Goal: Task Accomplishment & Management: Complete application form

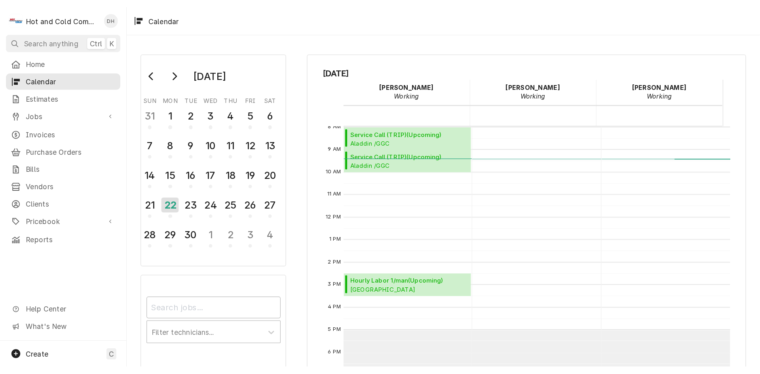
scroll to position [144, 0]
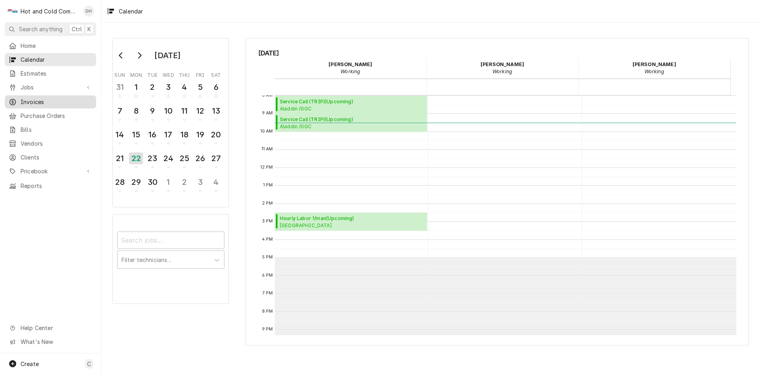
drag, startPoint x: 48, startPoint y: 99, endPoint x: 55, endPoint y: 102, distance: 8.2
click at [48, 99] on span "Invoices" at bounding box center [57, 102] width 72 height 8
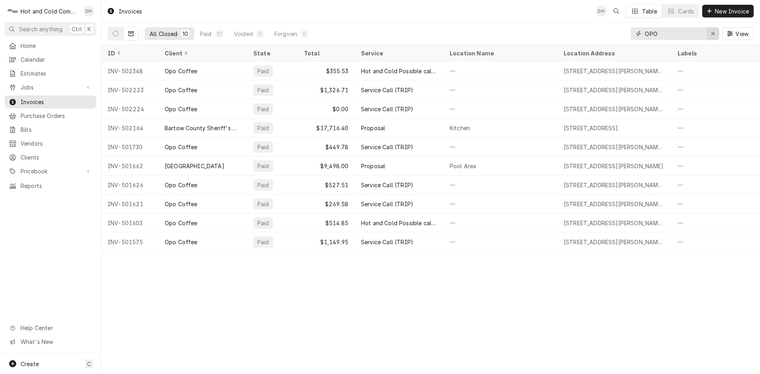
click at [712, 31] on icon "Erase input" at bounding box center [713, 34] width 4 height 6
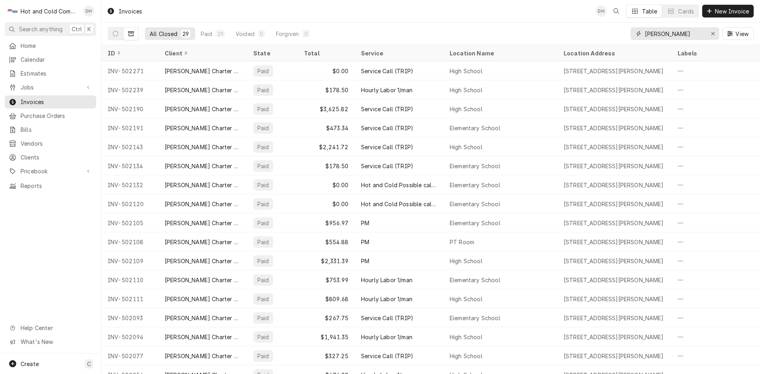
type input "[PERSON_NAME]"
click at [130, 34] on icon "Dynamic Content Wrapper" at bounding box center [131, 34] width 6 height 6
click at [118, 36] on button "Dynamic Content Wrapper" at bounding box center [115, 33] width 15 height 13
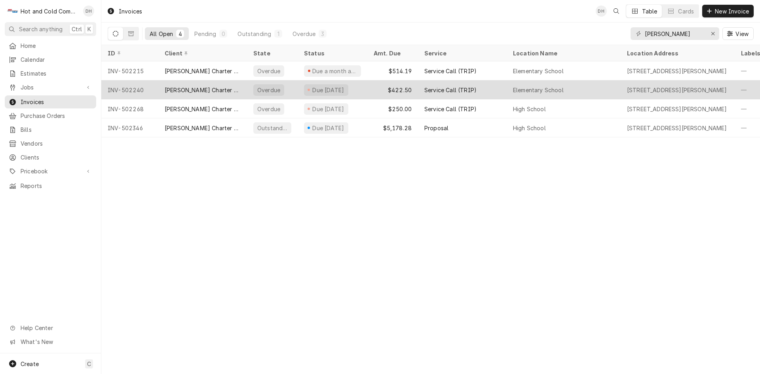
click at [368, 86] on div "$422.50" at bounding box center [392, 89] width 51 height 19
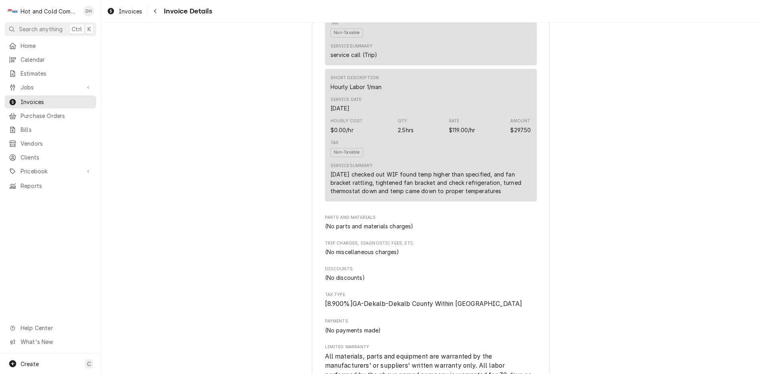
scroll to position [264, 0]
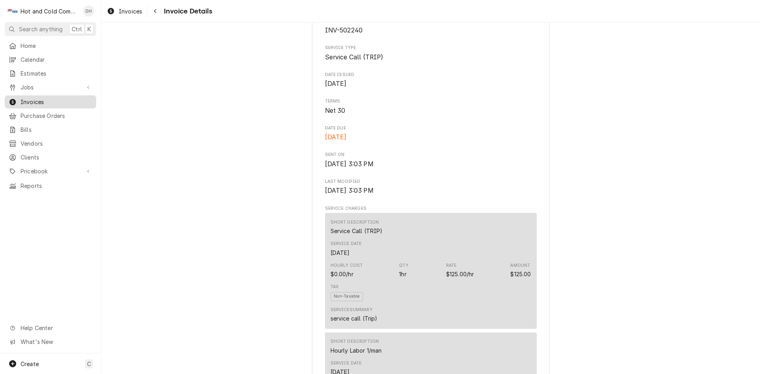
click at [54, 98] on span "Invoices" at bounding box center [57, 102] width 72 height 8
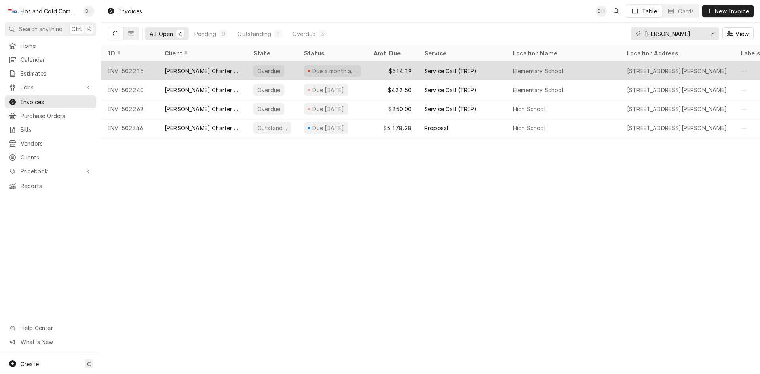
click at [495, 69] on div "Service Call (TRIP)" at bounding box center [462, 70] width 89 height 19
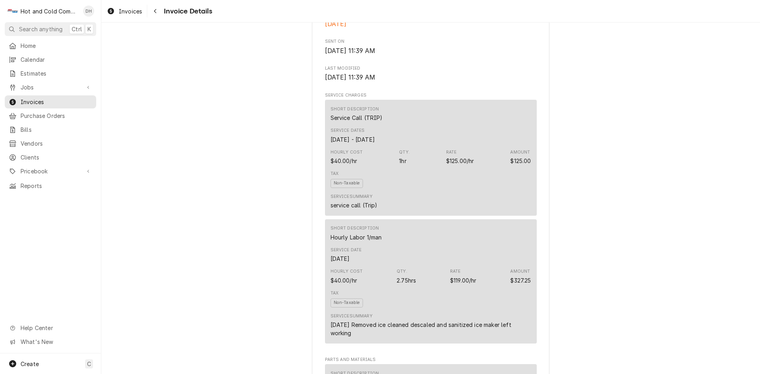
scroll to position [396, 0]
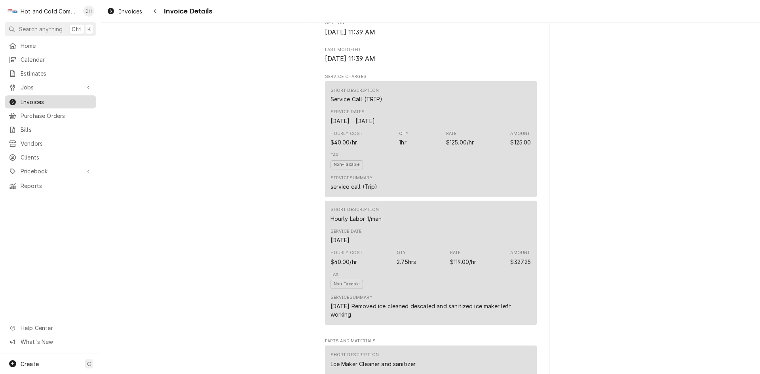
click at [39, 98] on span "Invoices" at bounding box center [57, 102] width 72 height 8
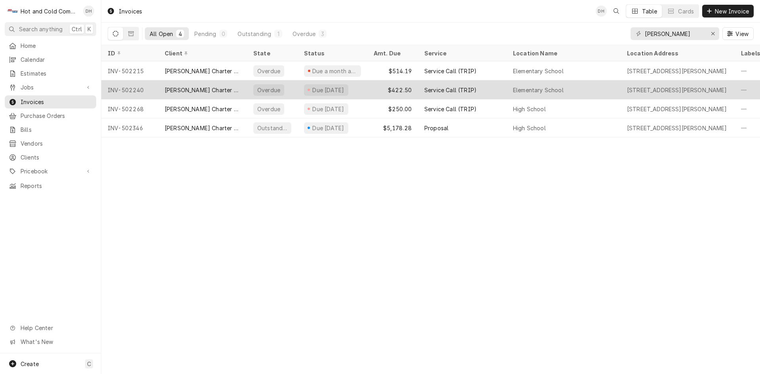
click at [493, 86] on div "Service Call (TRIP)" at bounding box center [462, 89] width 89 height 19
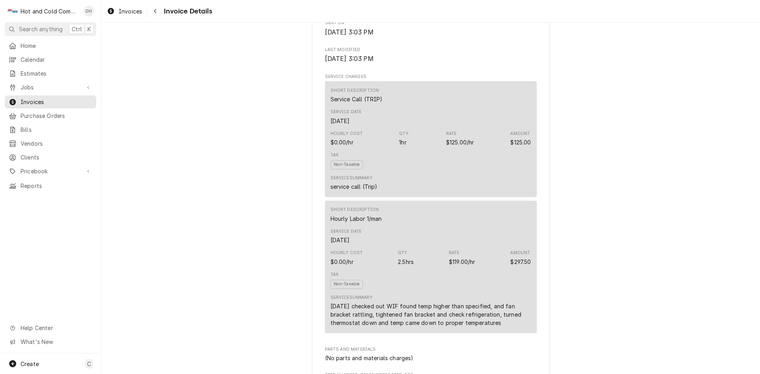
scroll to position [527, 0]
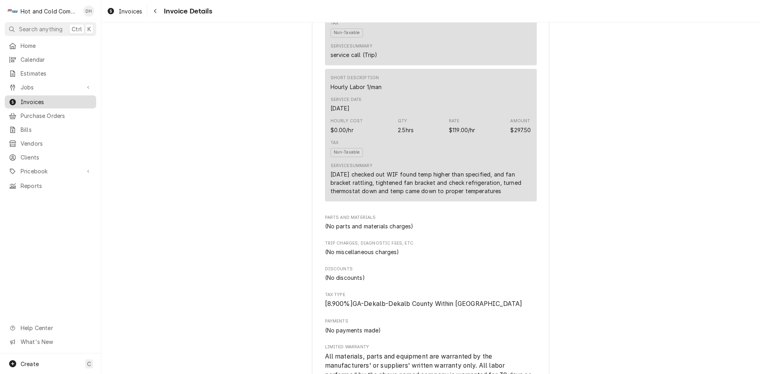
click at [28, 99] on span "Invoices" at bounding box center [57, 102] width 72 height 8
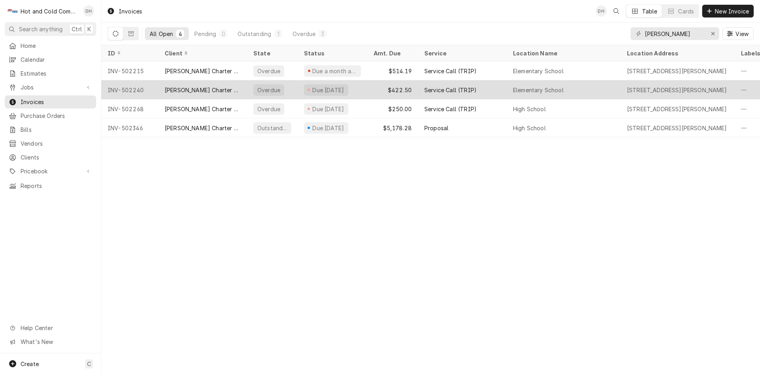
click at [372, 83] on div "$422.50" at bounding box center [392, 89] width 51 height 19
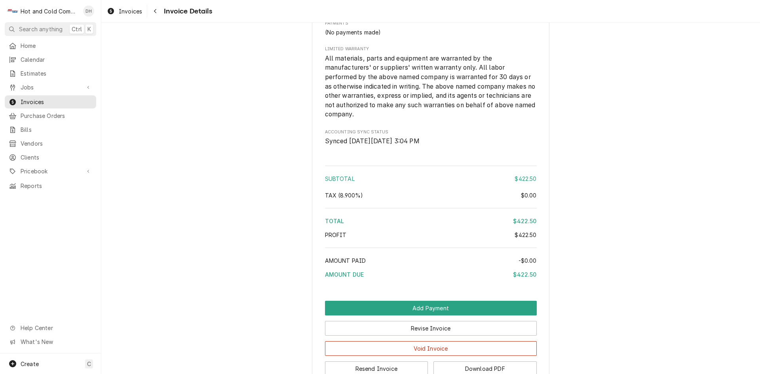
scroll to position [908, 0]
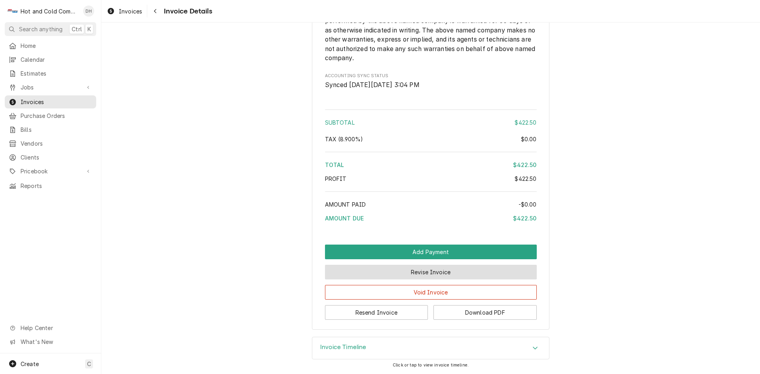
click at [439, 271] on button "Revise Invoice" at bounding box center [431, 272] width 212 height 15
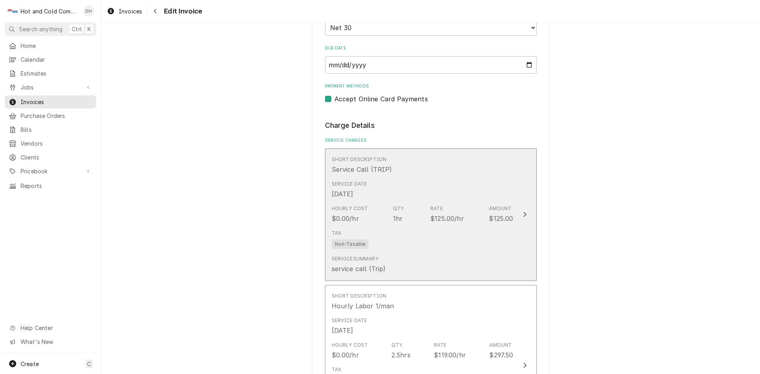
scroll to position [659, 0]
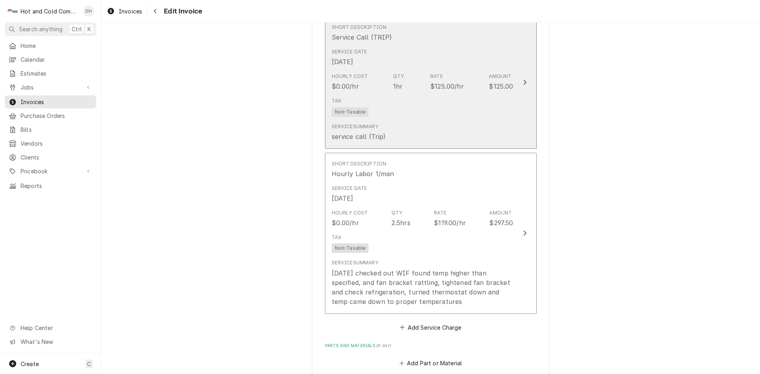
click at [468, 123] on div "Service Summary service call (Trip)" at bounding box center [423, 132] width 182 height 25
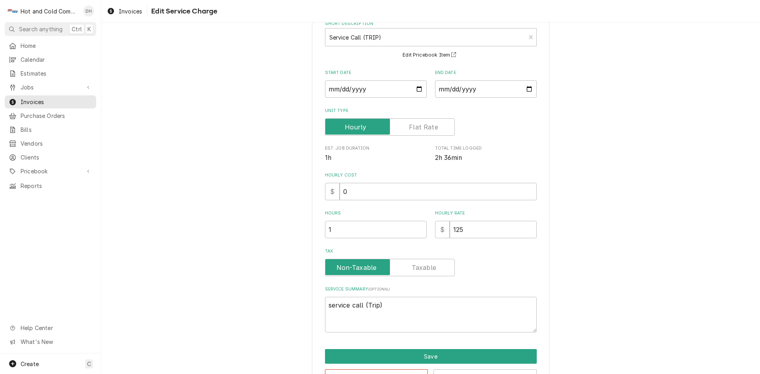
scroll to position [74, 0]
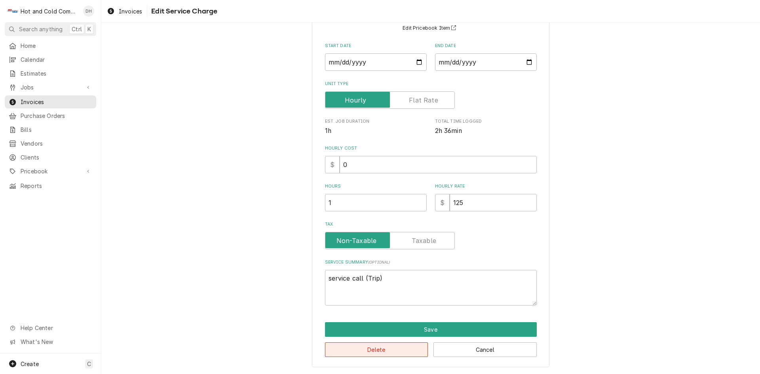
click at [376, 349] on button "Delete" at bounding box center [376, 349] width 103 height 15
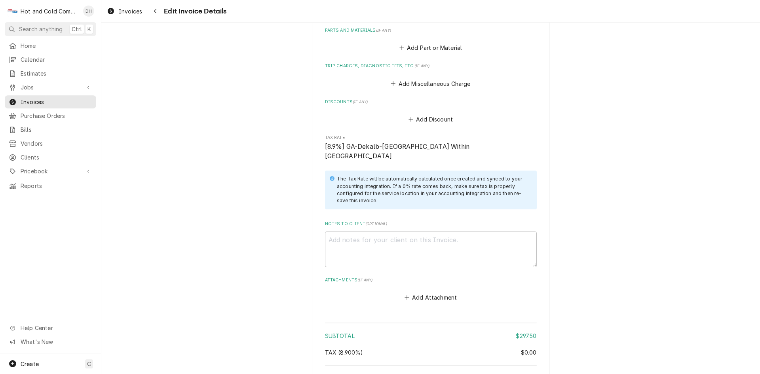
scroll to position [914, 0]
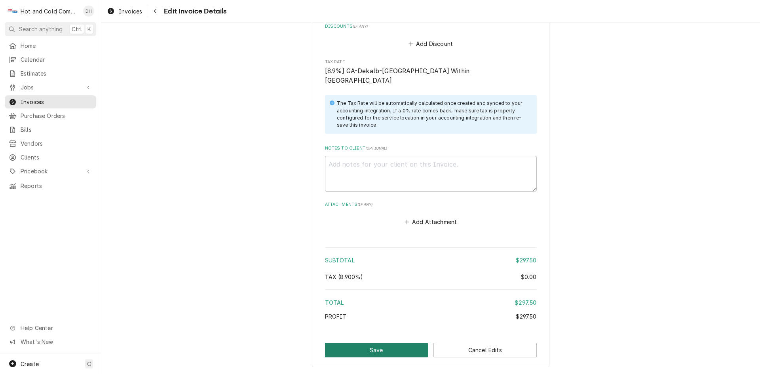
click at [377, 343] on button "Save" at bounding box center [376, 350] width 103 height 15
type textarea "x"
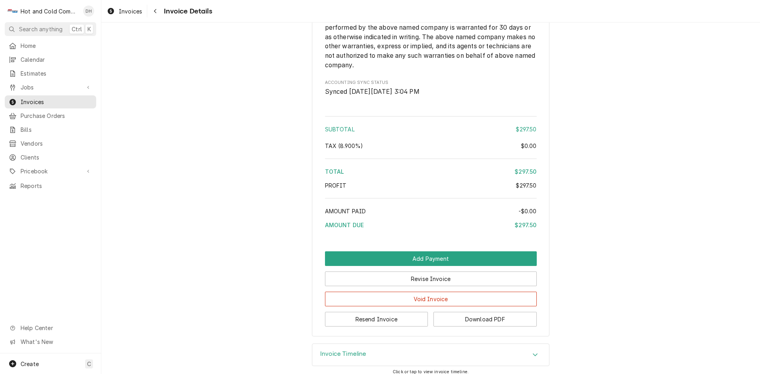
scroll to position [788, 0]
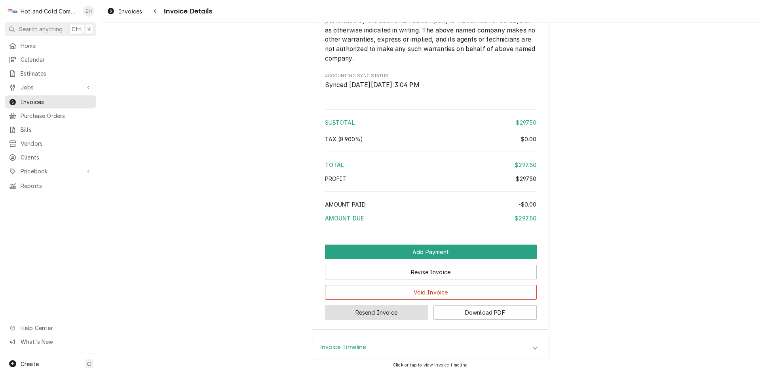
click at [370, 309] on button "Resend Invoice" at bounding box center [376, 312] width 103 height 15
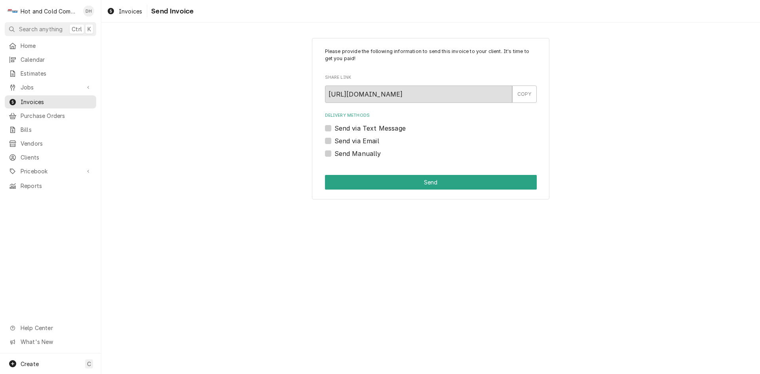
click at [334, 140] on label "Send via Email" at bounding box center [356, 140] width 45 height 9
click at [334, 140] on input "Send via Email" at bounding box center [440, 144] width 212 height 17
checkbox input "true"
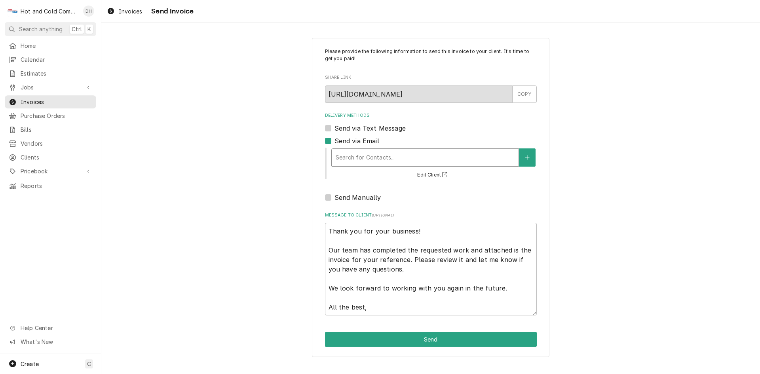
click at [403, 155] on div "Delivery Methods" at bounding box center [424, 157] width 179 height 14
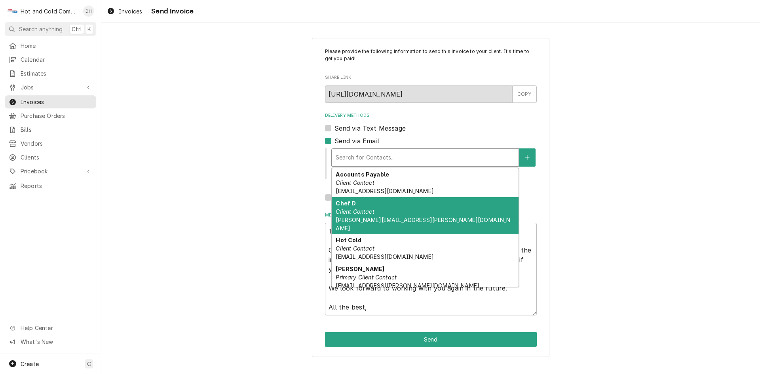
click at [355, 216] on span "Dedric.henderson@drewcharterschool.org" at bounding box center [422, 223] width 174 height 15
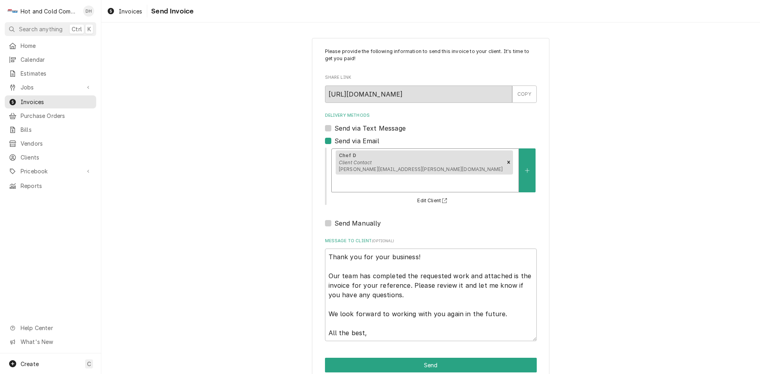
click at [475, 176] on div "Delivery Methods" at bounding box center [424, 183] width 179 height 14
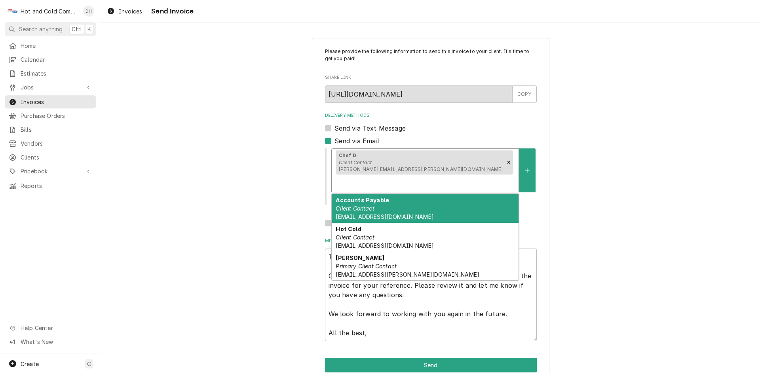
click at [383, 196] on div "Accounts Payable Client Contact accountspayable@drewcharterschool.org" at bounding box center [425, 208] width 187 height 29
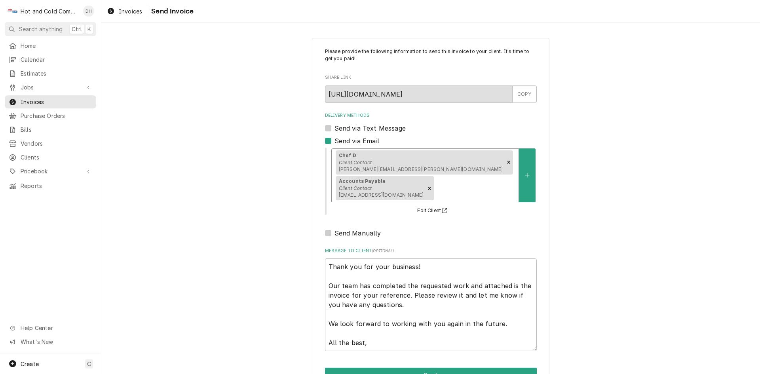
click at [491, 193] on div "Delivery Methods" at bounding box center [474, 188] width 79 height 14
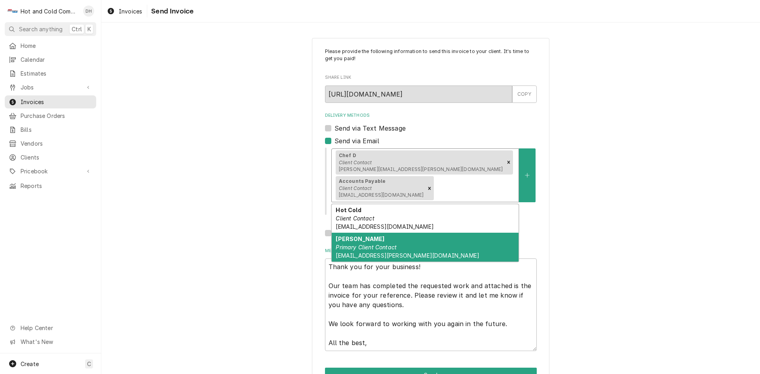
click at [367, 246] on em "Primary Client Contact" at bounding box center [365, 247] width 61 height 7
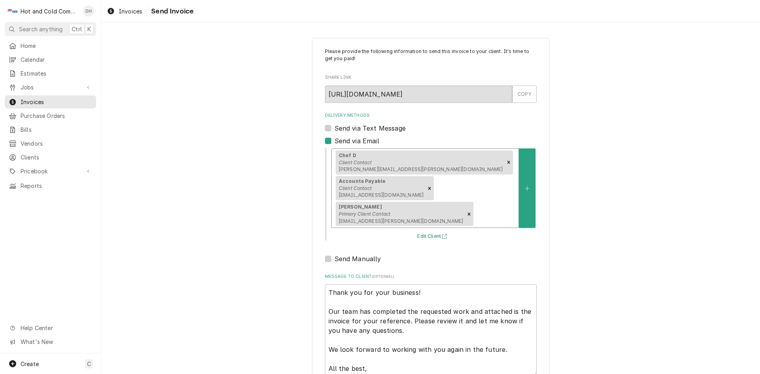
scroll to position [51, 0]
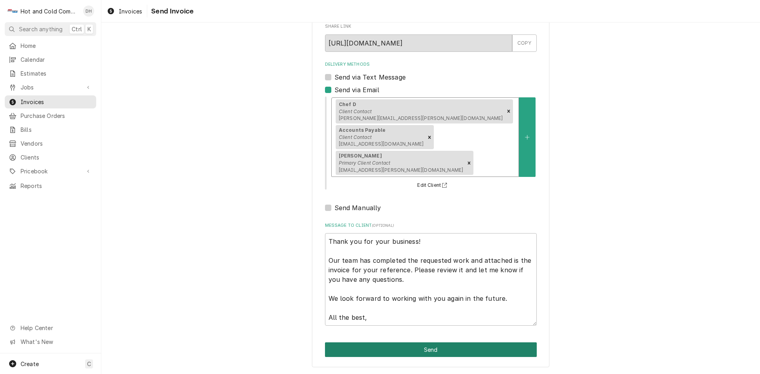
click at [425, 348] on button "Send" at bounding box center [431, 349] width 212 height 15
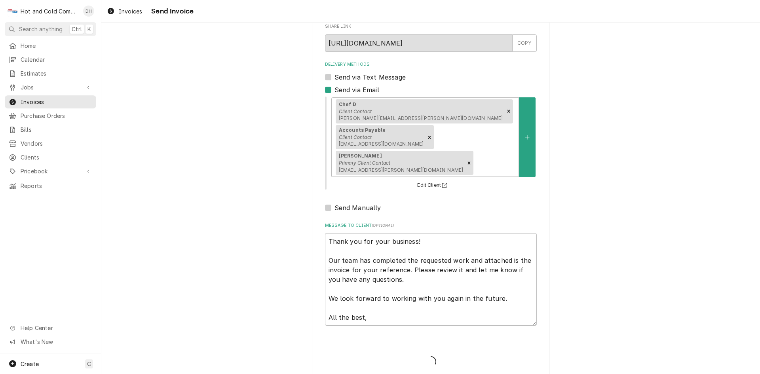
type textarea "x"
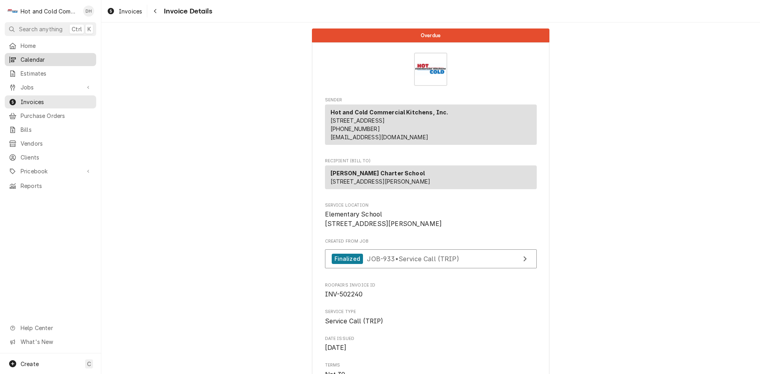
click at [45, 55] on span "Calendar" at bounding box center [57, 59] width 72 height 8
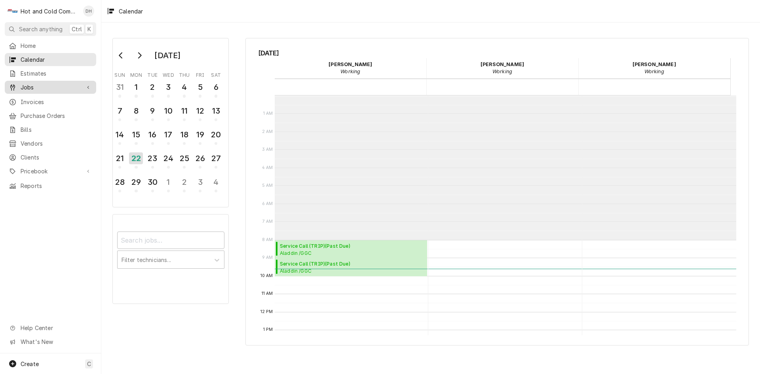
scroll to position [144, 0]
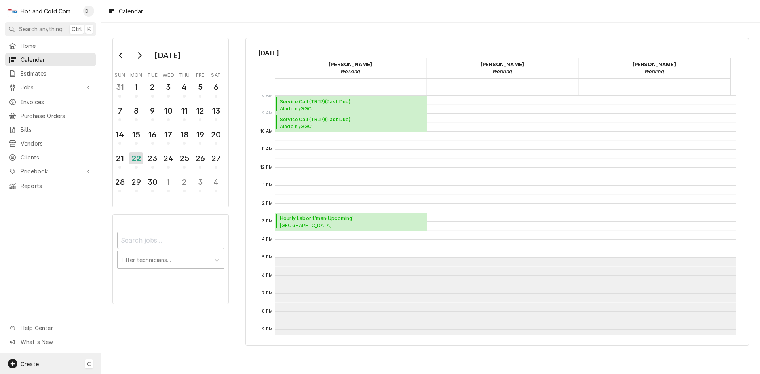
click at [32, 361] on span "Create" at bounding box center [30, 363] width 18 height 7
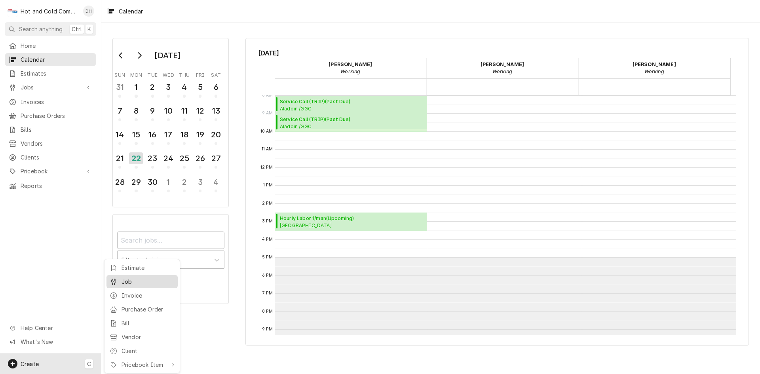
click at [144, 279] on div "Job" at bounding box center [147, 281] width 53 height 8
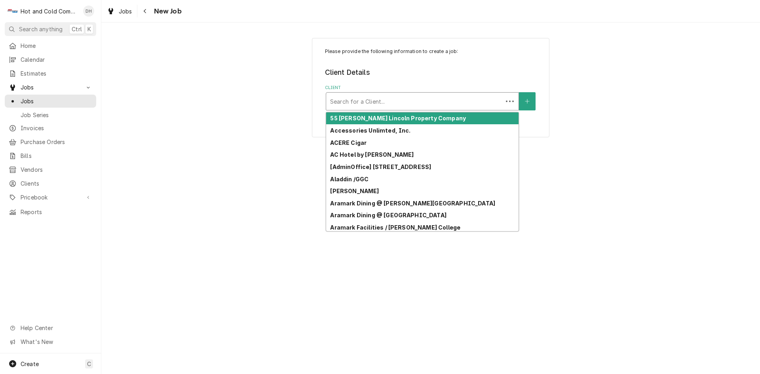
click at [454, 103] on div "Client" at bounding box center [414, 101] width 169 height 14
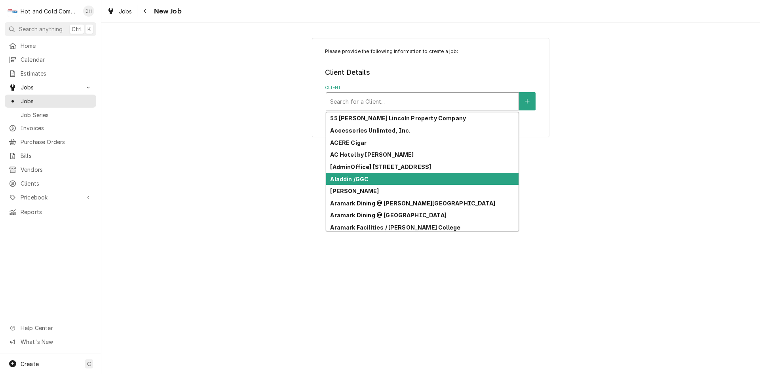
drag, startPoint x: 364, startPoint y: 180, endPoint x: 344, endPoint y: 177, distance: 19.6
click at [364, 180] on strong "Aladdin /GGC" at bounding box center [349, 179] width 38 height 7
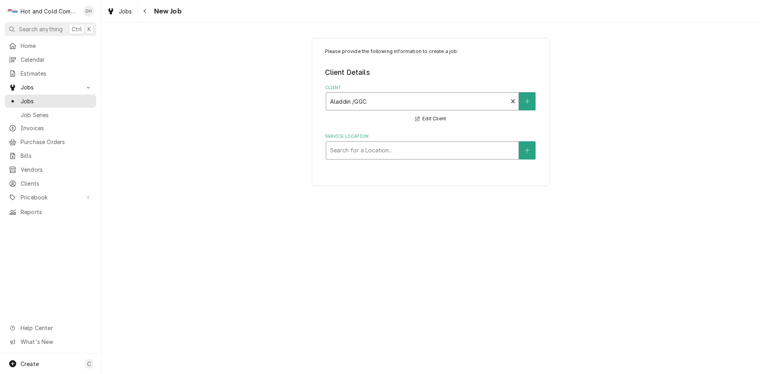
click at [443, 151] on div "Service Location" at bounding box center [422, 150] width 184 height 14
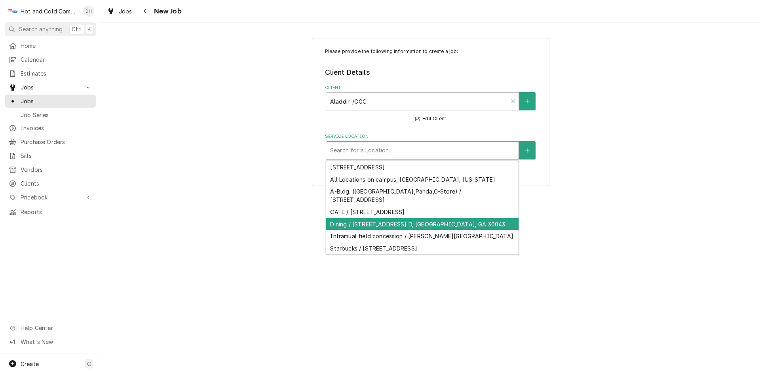
click at [416, 224] on div "Dining / [STREET_ADDRESS] D, [GEOGRAPHIC_DATA], GA 30043" at bounding box center [422, 224] width 192 height 12
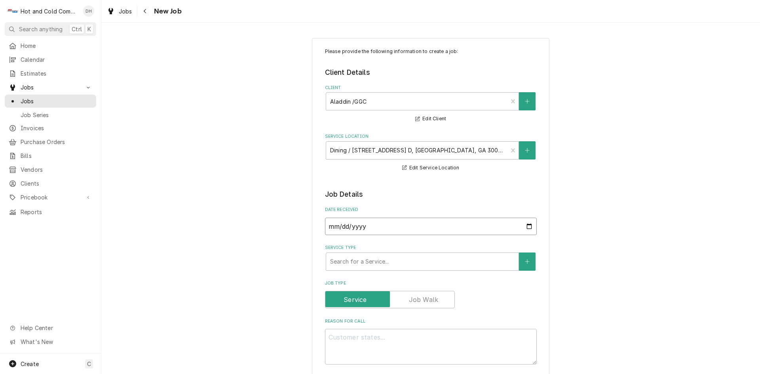
click at [527, 225] on input "[DATE]" at bounding box center [431, 226] width 212 height 17
type input "[DATE]"
click at [367, 260] on div "Service Type" at bounding box center [422, 261] width 184 height 14
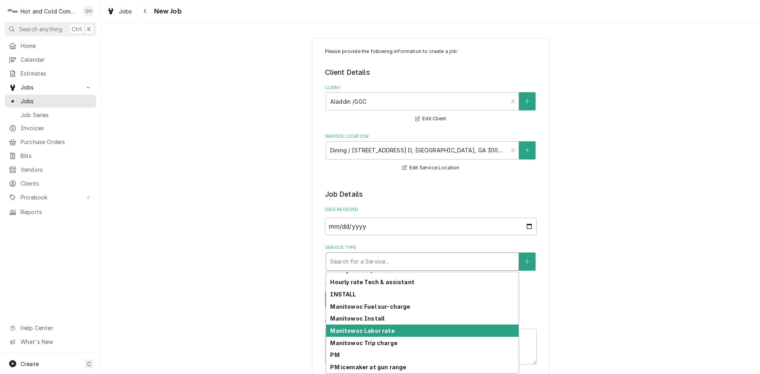
scroll to position [222, 0]
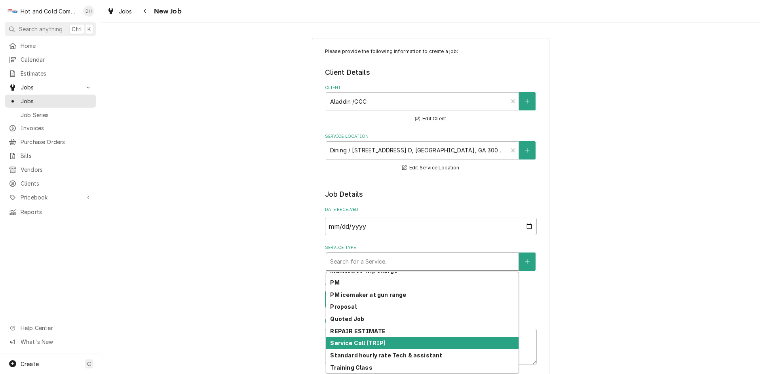
click at [367, 343] on strong "Service Call (TRIP)" at bounding box center [357, 342] width 55 height 7
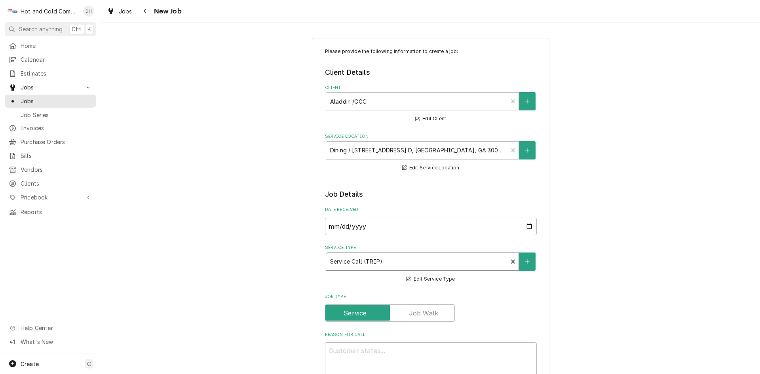
scroll to position [264, 0]
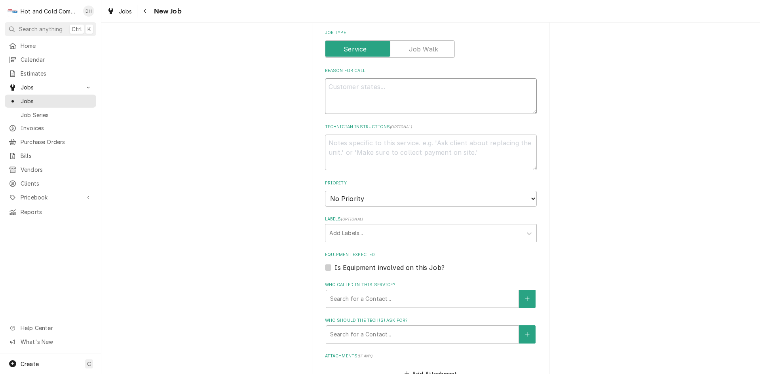
click at [353, 84] on textarea "Reason For Call" at bounding box center [431, 96] width 212 height 36
type textarea "x"
type textarea "t"
type textarea "x"
type textarea "to"
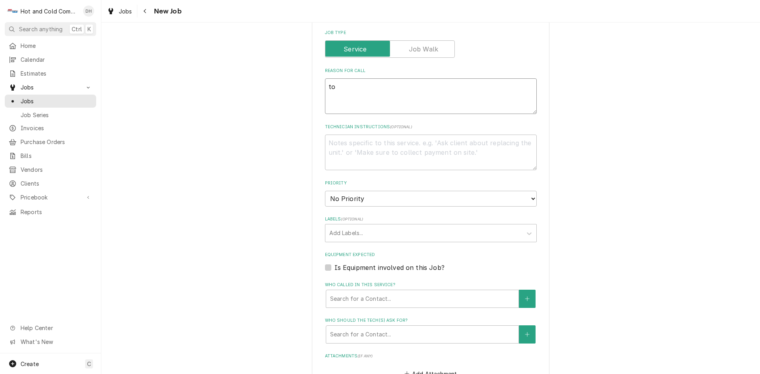
type textarea "x"
type textarea "top"
type textarea "x"
type textarea "top"
type textarea "x"
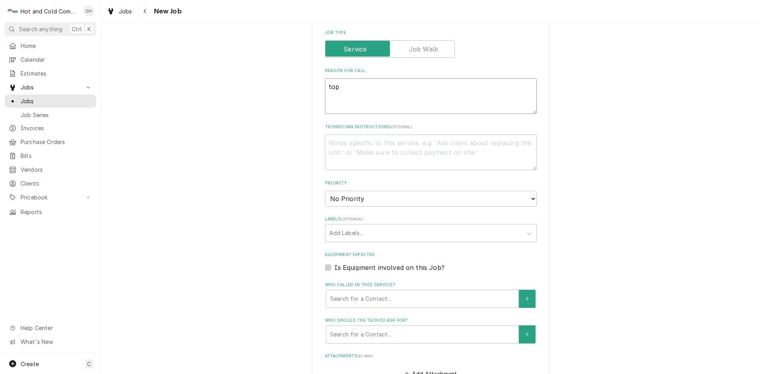
type textarea "top o"
type textarea "x"
type textarea "top ov"
type textarea "x"
type textarea "top ove"
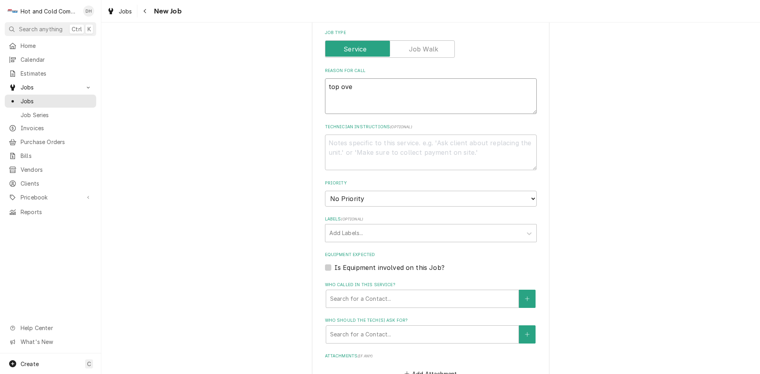
type textarea "x"
type textarea "top oven"
type textarea "x"
type textarea "top oven"
type textarea "x"
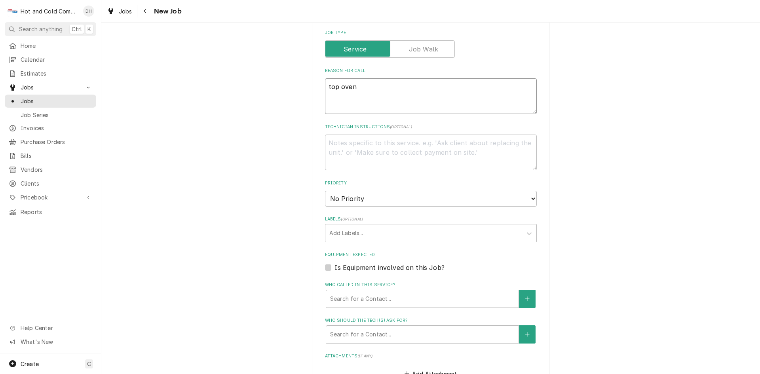
type textarea "top oven a"
type textarea "x"
type textarea "top oven at"
type textarea "x"
type textarea "top oven at"
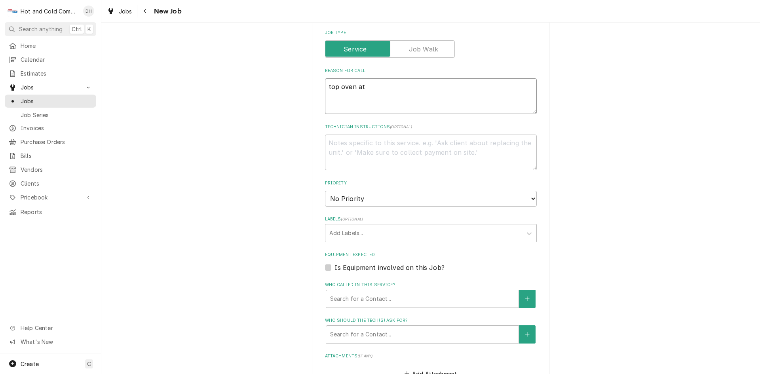
type textarea "x"
type textarea "top oven at b"
type textarea "x"
type textarea "top oven at ba"
type textarea "x"
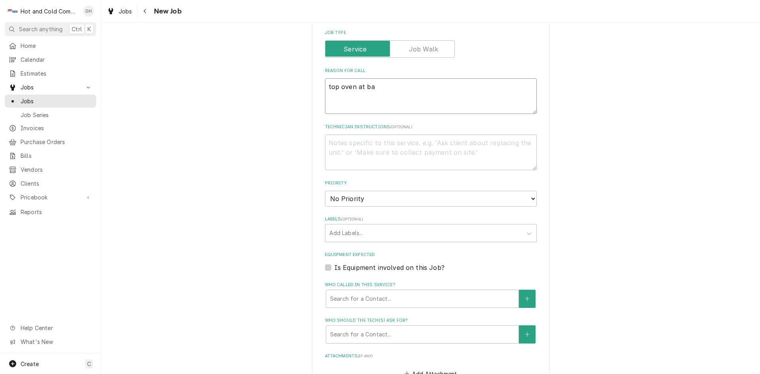
type textarea "top oven at bak"
type textarea "x"
type textarea "top oven at bake"
type textarea "x"
type textarea "top oven at [PERSON_NAME]"
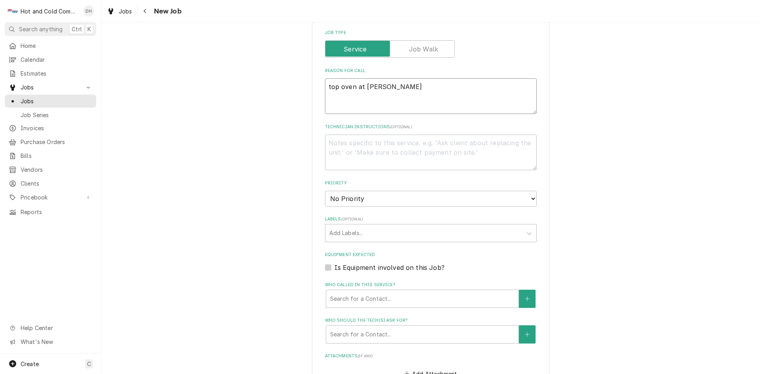
type textarea "x"
type textarea "top oven at bakery"
type textarea "x"
type textarea "top oven at bakery"
type textarea "x"
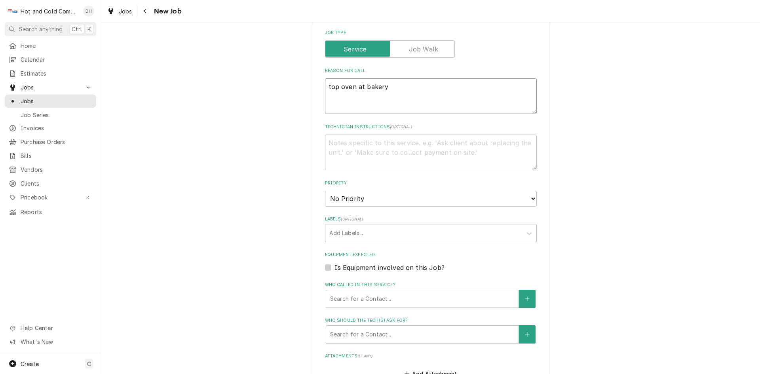
type textarea "top oven at bakery n"
type textarea "x"
type textarea "top oven at bakery no"
type textarea "x"
type textarea "top oven at bakery not"
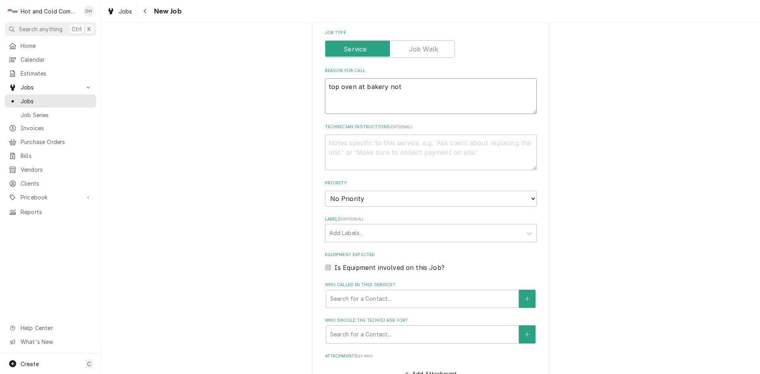
type textarea "x"
type textarea "top oven at bakery not"
type textarea "x"
type textarea "top oven at bakery not r"
type textarea "x"
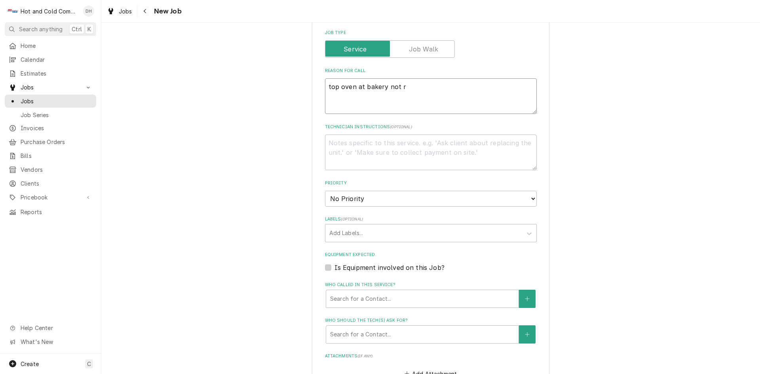
type textarea "top oven at bakery not re"
type textarea "x"
type textarea "top oven at bakery not rea"
type textarea "x"
type textarea "top oven at bakery not reac"
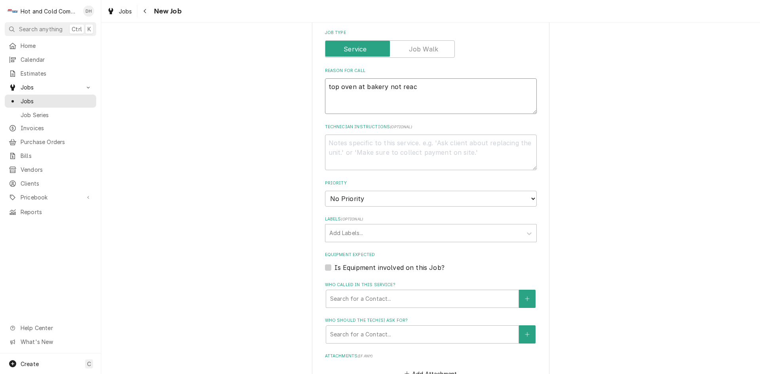
type textarea "x"
type textarea "top oven at bakery not reach"
type textarea "x"
type textarea "top oven at bakery not reachi"
type textarea "x"
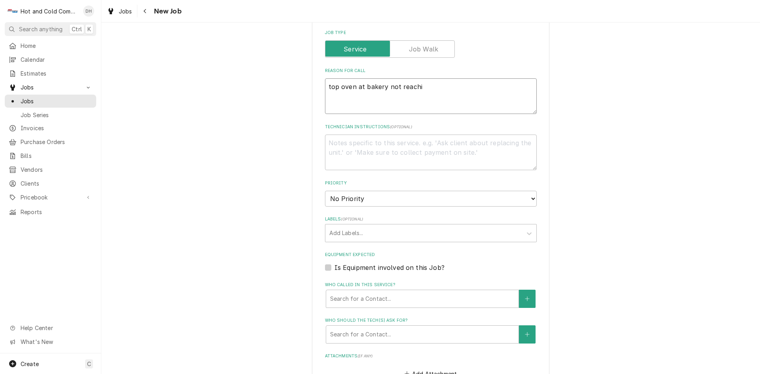
type textarea "top oven at bakery not reachin"
type textarea "x"
type textarea "top oven at bakery not reaching"
type textarea "x"
type textarea "top oven at bakery not reaching"
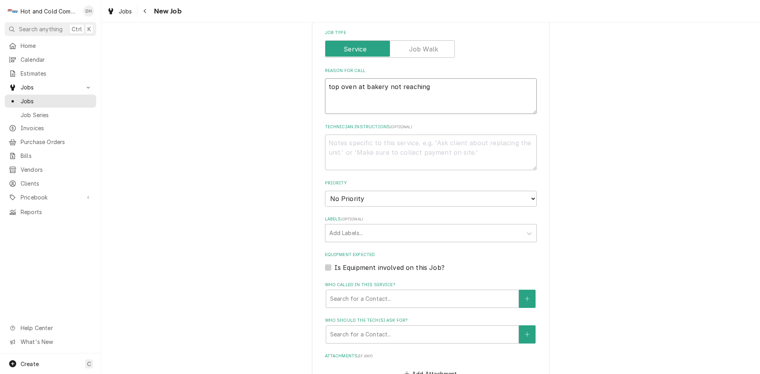
type textarea "x"
type textarea "top oven at bakery not reaching t"
type textarea "x"
type textarea "top oven at bakery not reaching te"
type textarea "x"
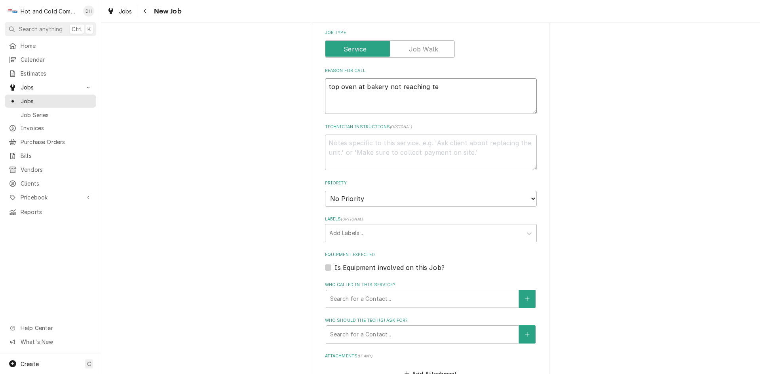
type textarea "top oven at bakery not reaching tem"
type textarea "x"
type textarea "top oven at bakery not reaching temp"
type textarea "x"
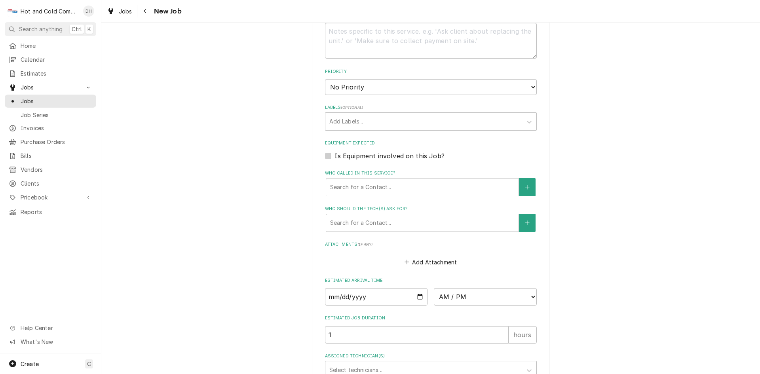
scroll to position [396, 0]
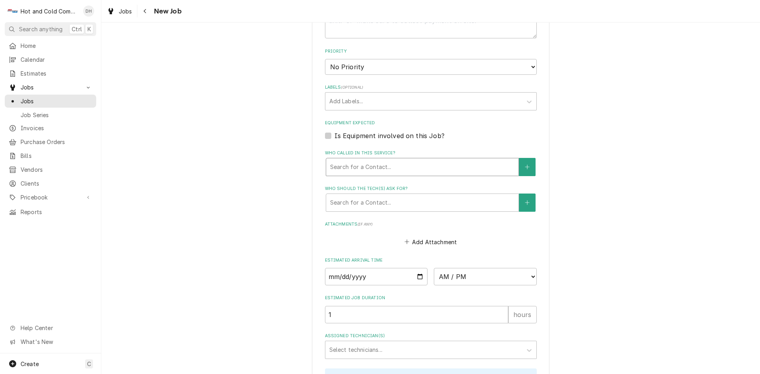
type textarea "top oven at bakery not reaching temp"
click at [367, 165] on div "Who called in this service?" at bounding box center [422, 167] width 184 height 14
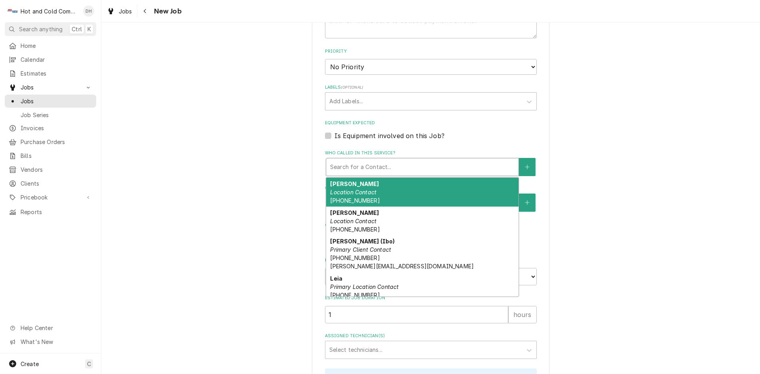
click at [361, 198] on span "[PHONE_NUMBER]" at bounding box center [354, 200] width 49 height 7
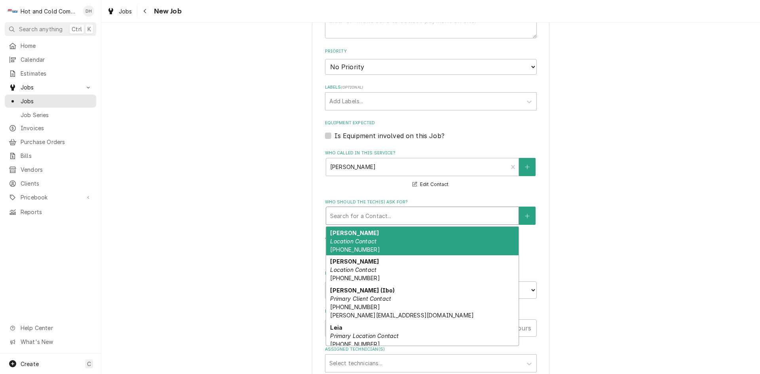
click at [381, 218] on div "Who should the tech(s) ask for?" at bounding box center [422, 215] width 184 height 14
click at [379, 243] on div "[PERSON_NAME] Location Contact [PHONE_NUMBER]" at bounding box center [422, 241] width 192 height 29
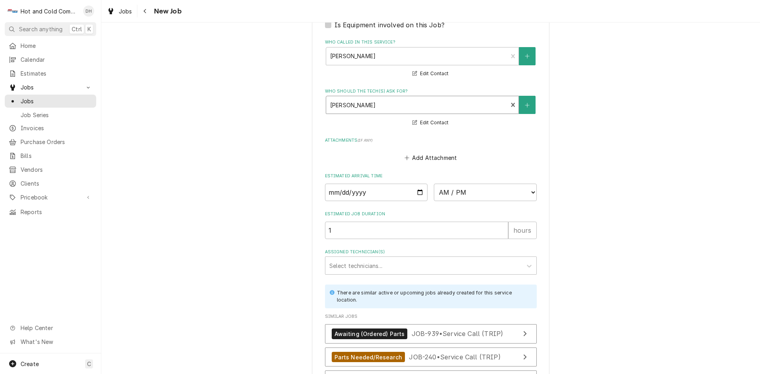
scroll to position [527, 0]
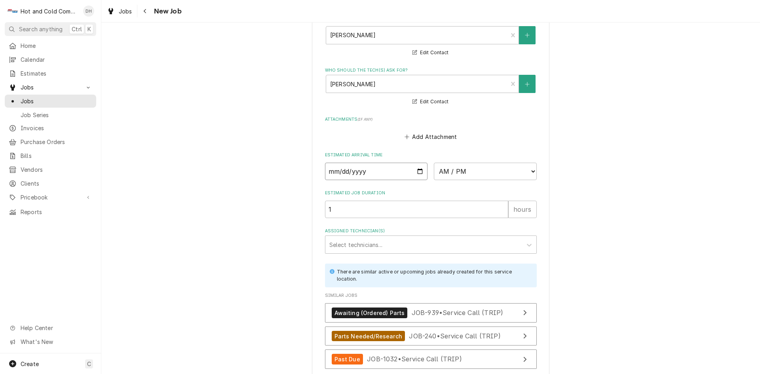
click at [419, 173] on input "Date" at bounding box center [376, 171] width 103 height 17
type textarea "x"
type input "[DATE]"
type textarea "x"
click at [531, 171] on select "AM / PM 6:00 AM 6:15 AM 6:30 AM 6:45 AM 7:00 AM 7:15 AM 7:30 AM 7:45 AM 8:00 AM…" at bounding box center [485, 171] width 103 height 17
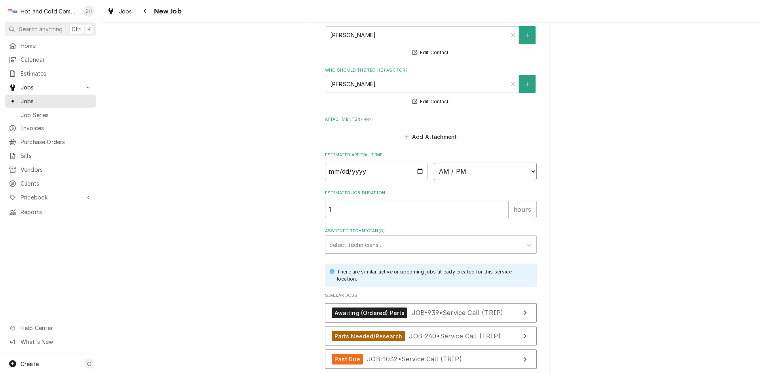
select select "13:00:00"
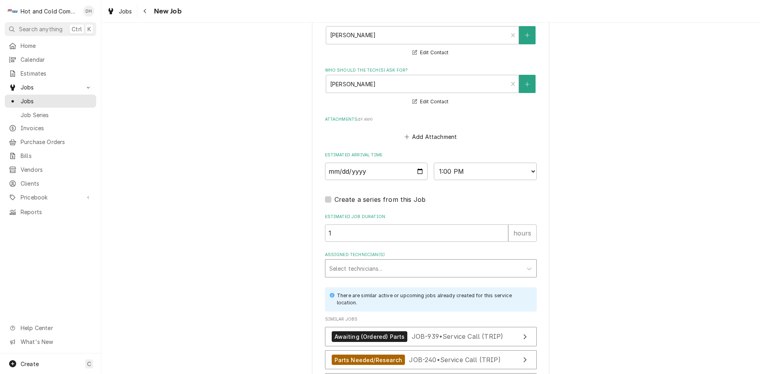
click at [398, 265] on div "Assigned Technician(s)" at bounding box center [423, 268] width 189 height 14
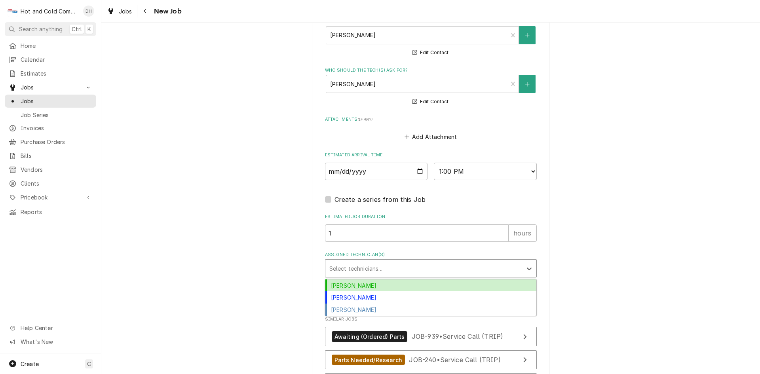
click at [364, 285] on div "[PERSON_NAME]" at bounding box center [430, 285] width 211 height 12
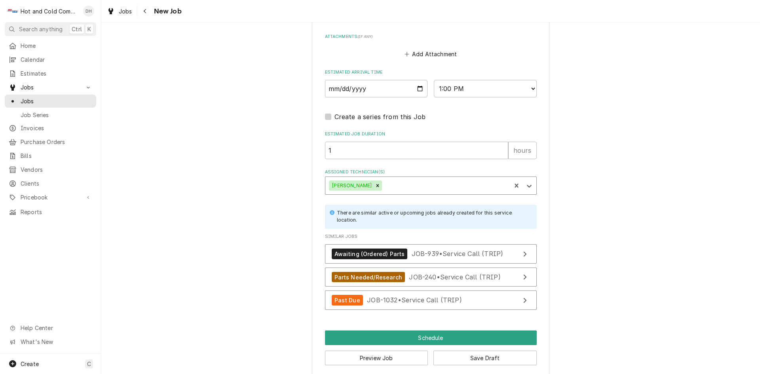
scroll to position [618, 0]
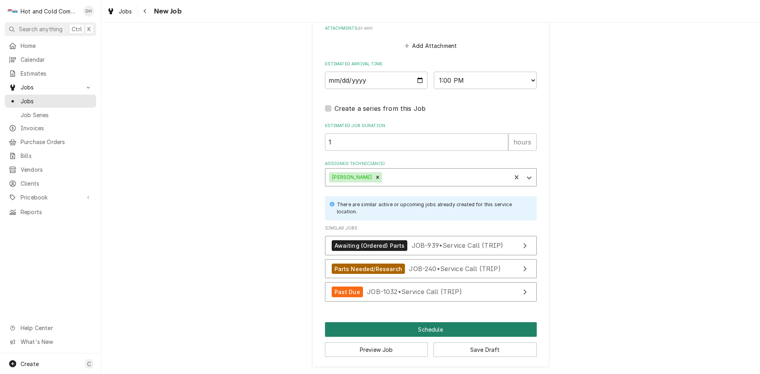
drag, startPoint x: 423, startPoint y: 330, endPoint x: 433, endPoint y: 324, distance: 11.5
click at [423, 330] on button "Schedule" at bounding box center [431, 329] width 212 height 15
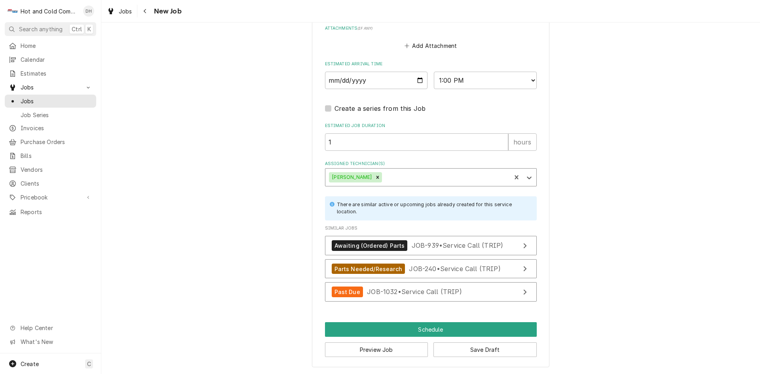
scroll to position [611, 0]
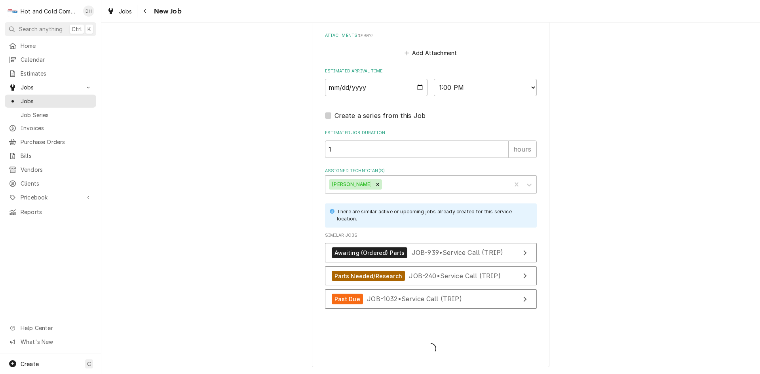
type textarea "x"
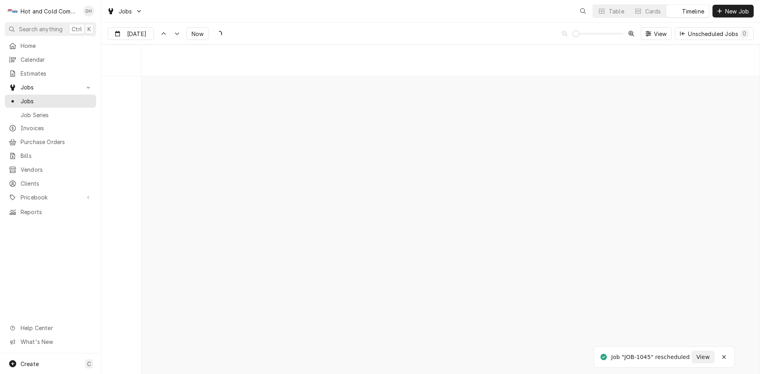
scroll to position [6193, 0]
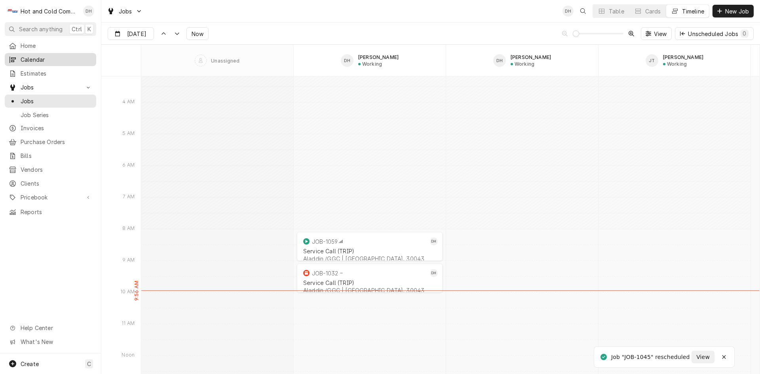
drag, startPoint x: 36, startPoint y: 59, endPoint x: 40, endPoint y: 63, distance: 6.2
click at [36, 59] on span "Calendar" at bounding box center [57, 59] width 72 height 8
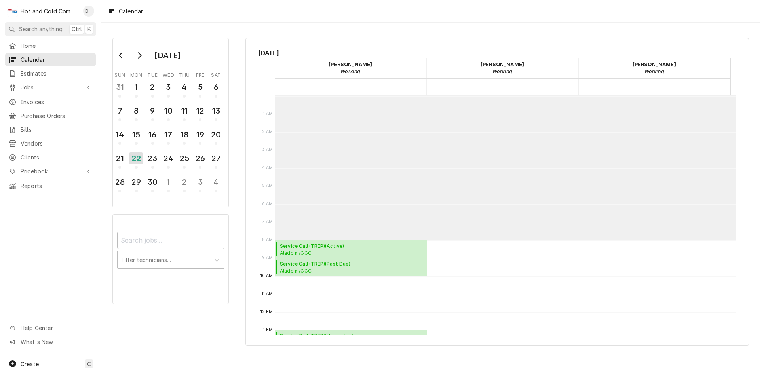
scroll to position [144, 0]
